Goal: Book appointment/travel/reservation

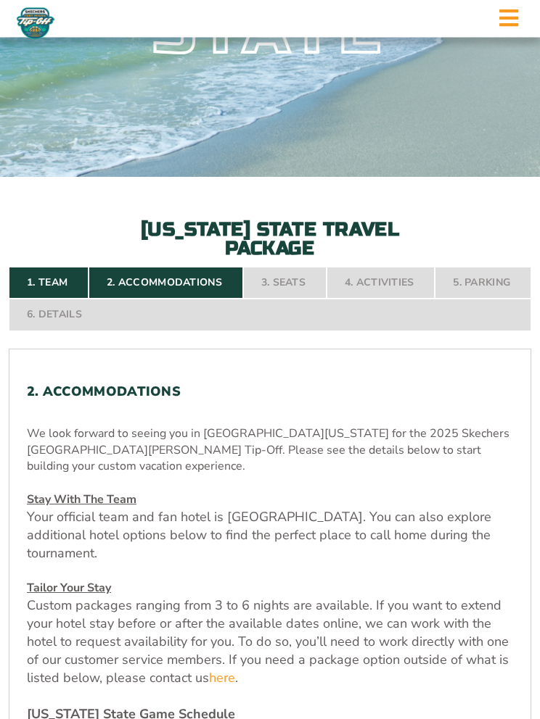
scroll to position [219, 0]
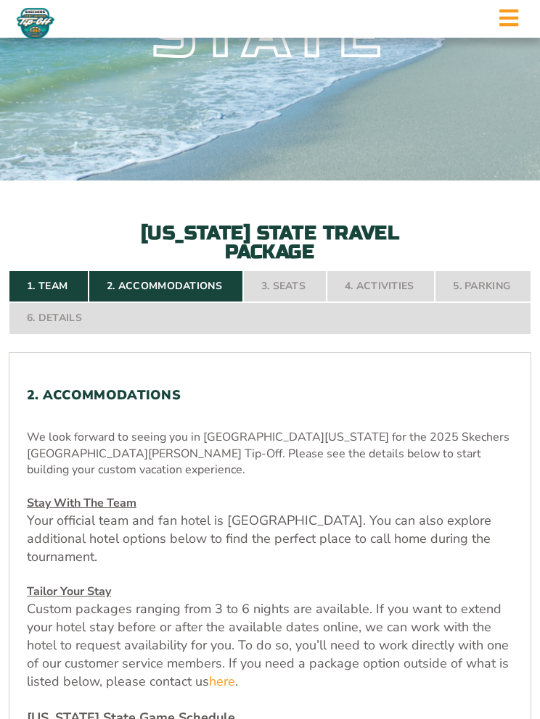
click at [280, 312] on nav "1. Team 2. Accommodations 3. Seats 4. Activities 5. Parking 6. Details" at bounding box center [270, 303] width 522 height 64
click at [282, 319] on nav "1. Team 2. Accommodations 3. Seats 4. Activities 5. Parking 6. Details" at bounding box center [270, 303] width 522 height 64
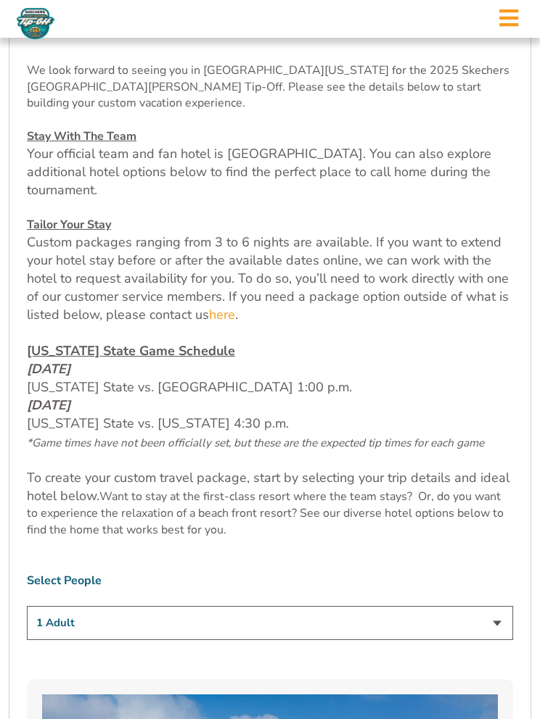
scroll to position [603, 0]
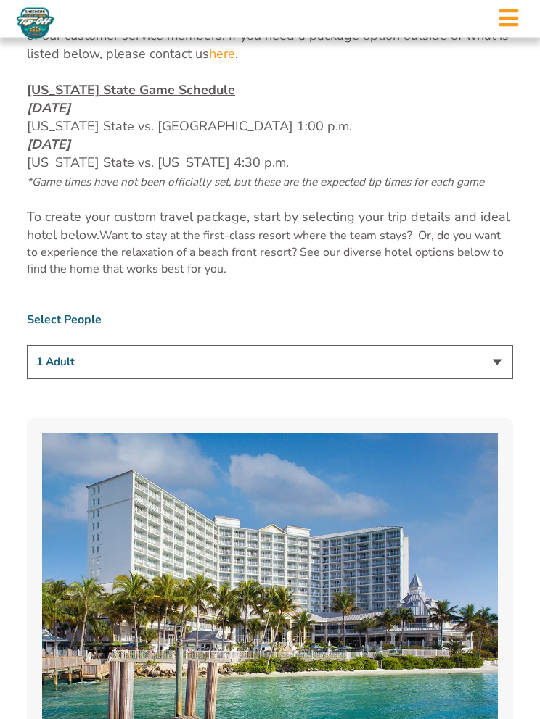
click at [495, 369] on select "1 Adult 2 Adults 3 Adults 4 Adults 2 Adults + 1 Child 2 Adults + 2 Children 2 A…" at bounding box center [270, 363] width 486 height 34
select select "2 Adults"
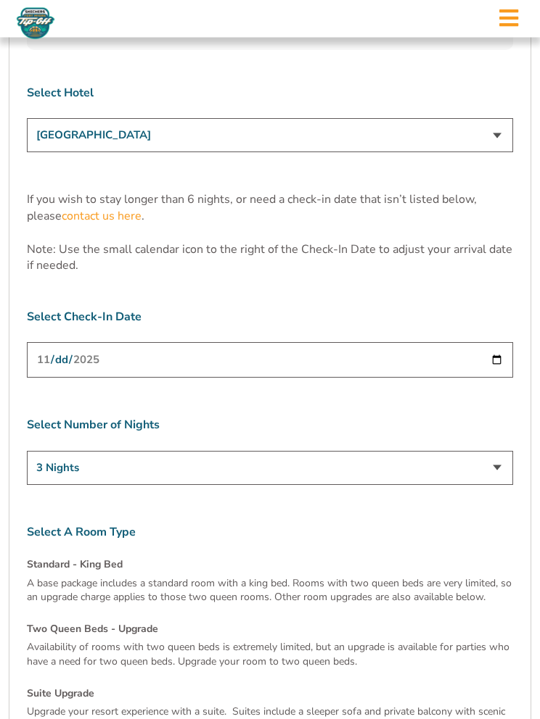
scroll to position [4322, 0]
click at [96, 557] on div "Standard - King Bed A base package includes a standard room with a king bed. Ro…" at bounding box center [270, 689] width 486 height 264
click at [83, 557] on h4 "Standard - King Bed" at bounding box center [270, 564] width 486 height 15
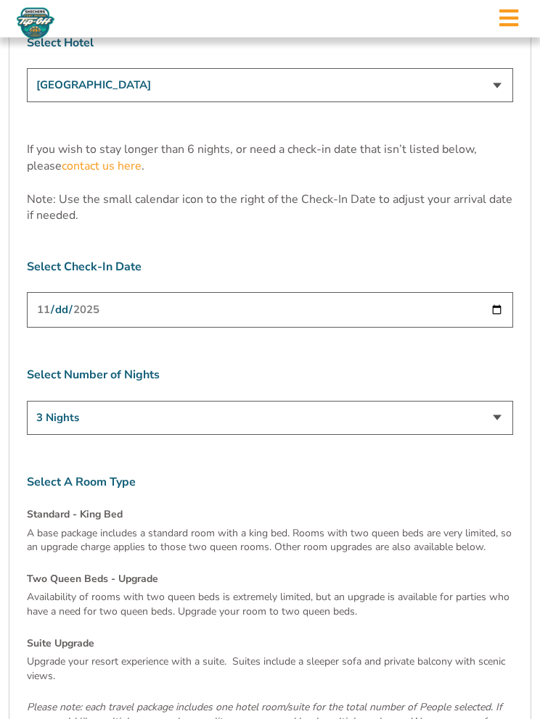
scroll to position [4374, 0]
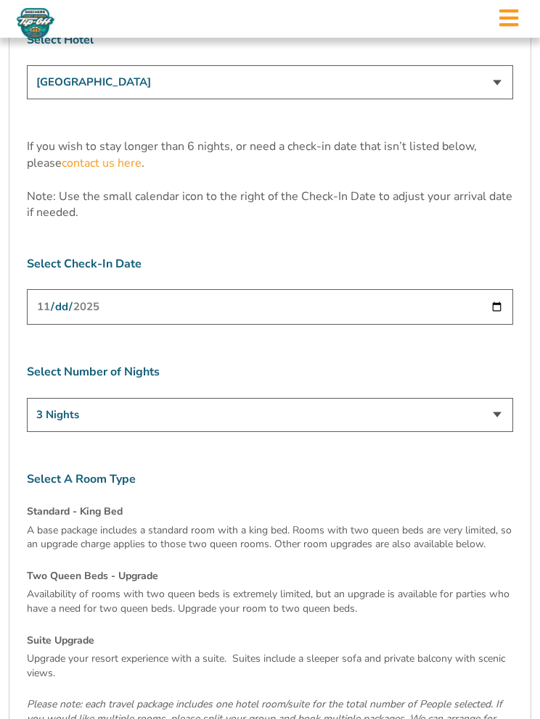
click at [491, 398] on select "3 Nights 4 Nights 5 Nights 6 Nights" at bounding box center [270, 415] width 486 height 34
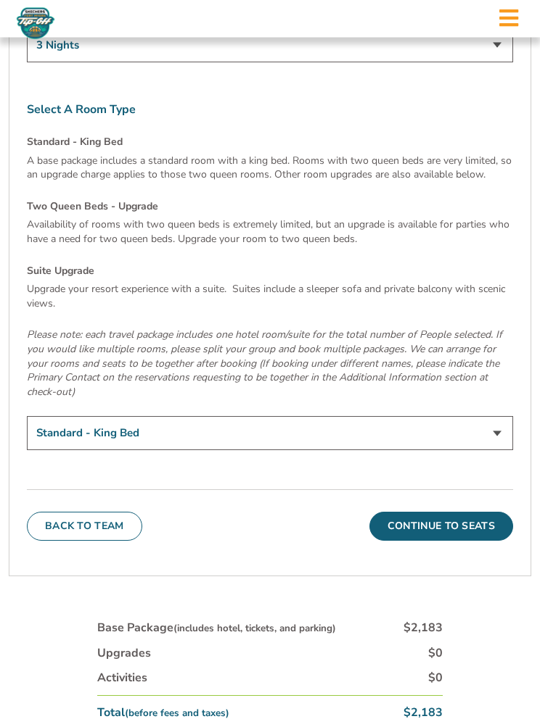
scroll to position [4744, 0]
click at [441, 512] on button "Continue To Seats" at bounding box center [441, 526] width 144 height 29
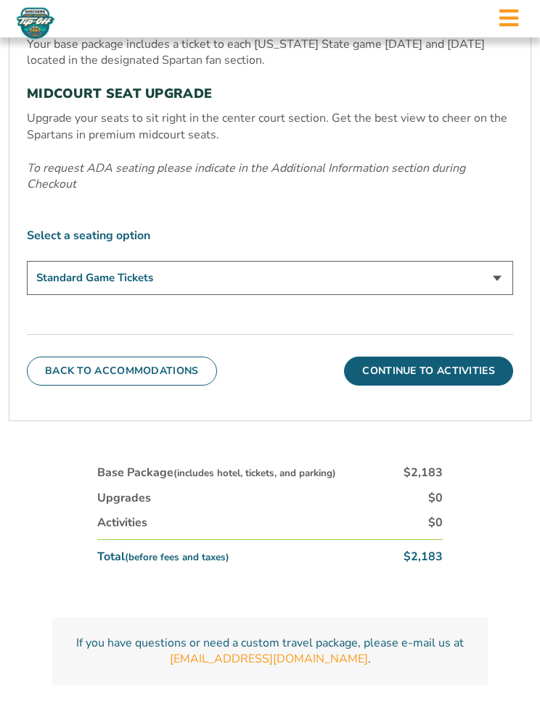
scroll to position [638, 0]
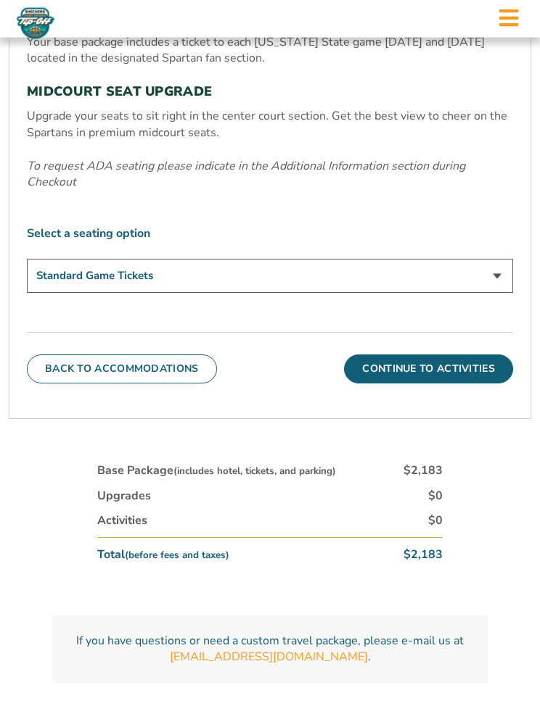
click at [422, 380] on button "Continue To Activities" at bounding box center [428, 369] width 169 height 29
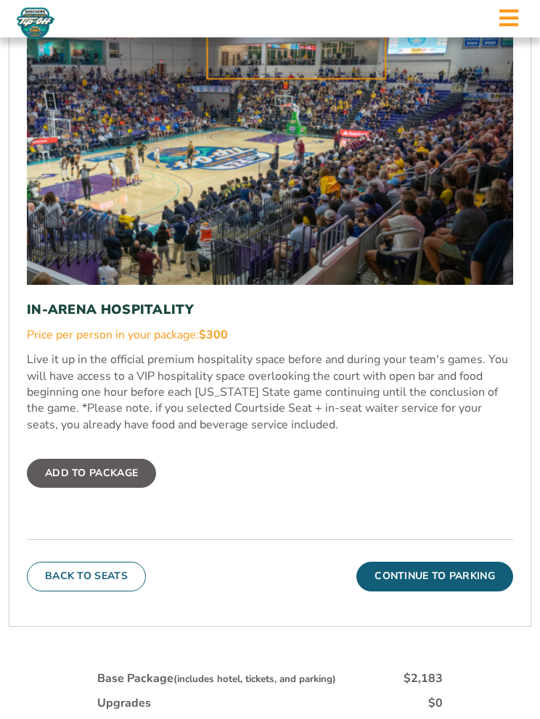
scroll to position [697, 0]
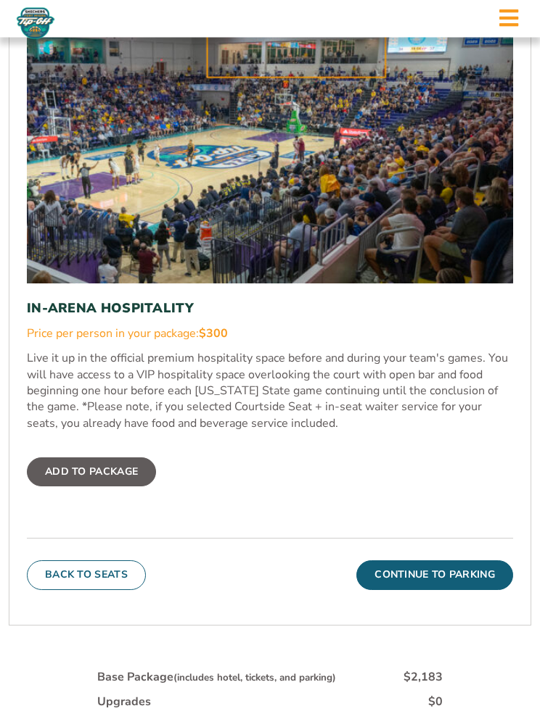
click at [431, 590] on button "Continue To Parking" at bounding box center [434, 575] width 157 height 29
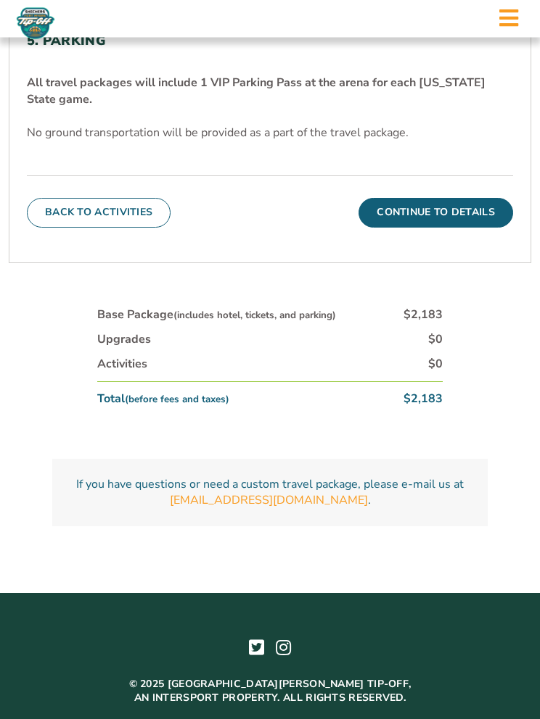
scroll to position [603, 0]
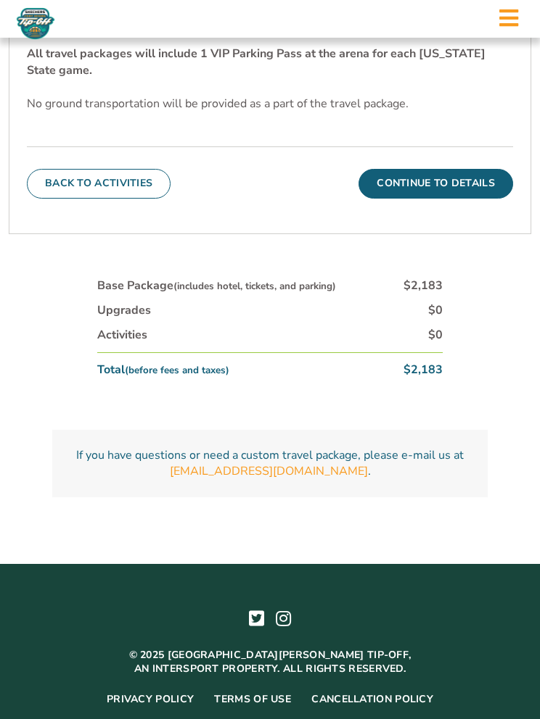
click at [266, 479] on link "[EMAIL_ADDRESS][DOMAIN_NAME]" at bounding box center [269, 471] width 198 height 16
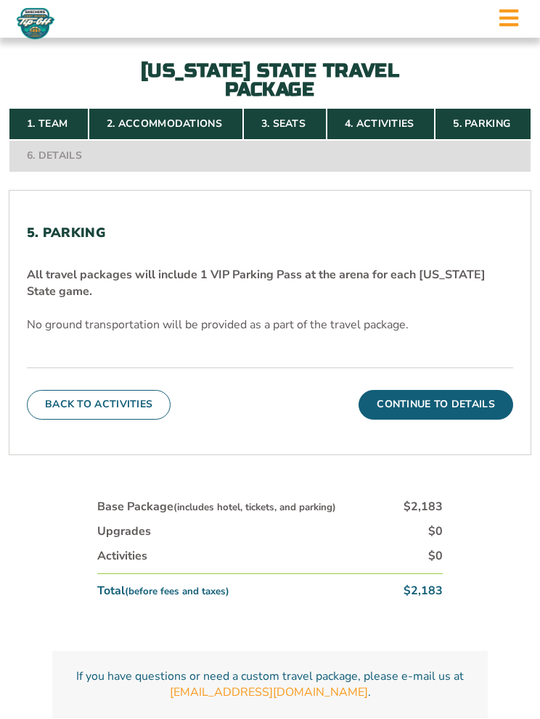
scroll to position [378, 0]
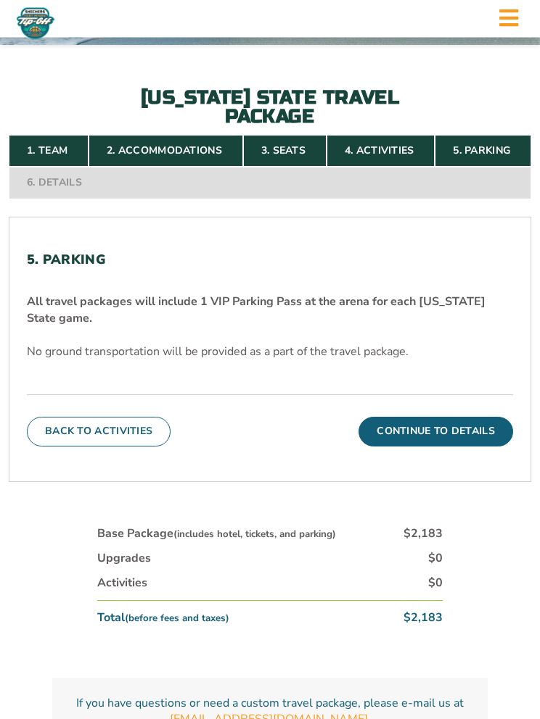
click at [442, 447] on button "Continue To Details" at bounding box center [435, 432] width 154 height 29
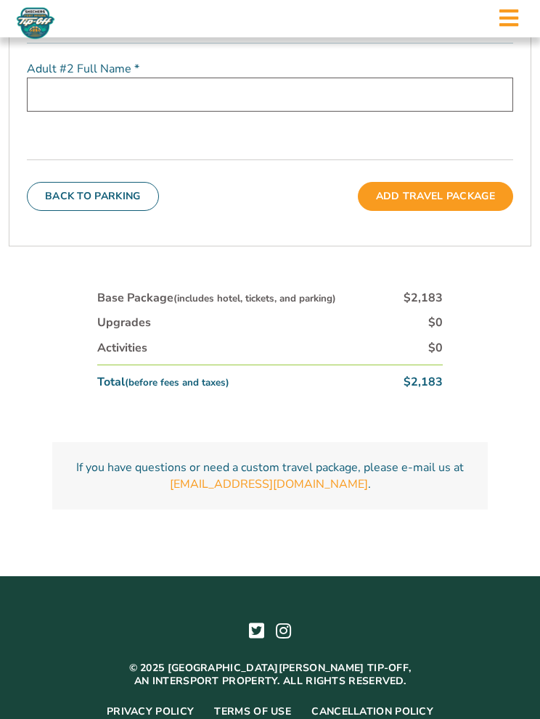
scroll to position [785, 0]
